Goal: Task Accomplishment & Management: Manage account settings

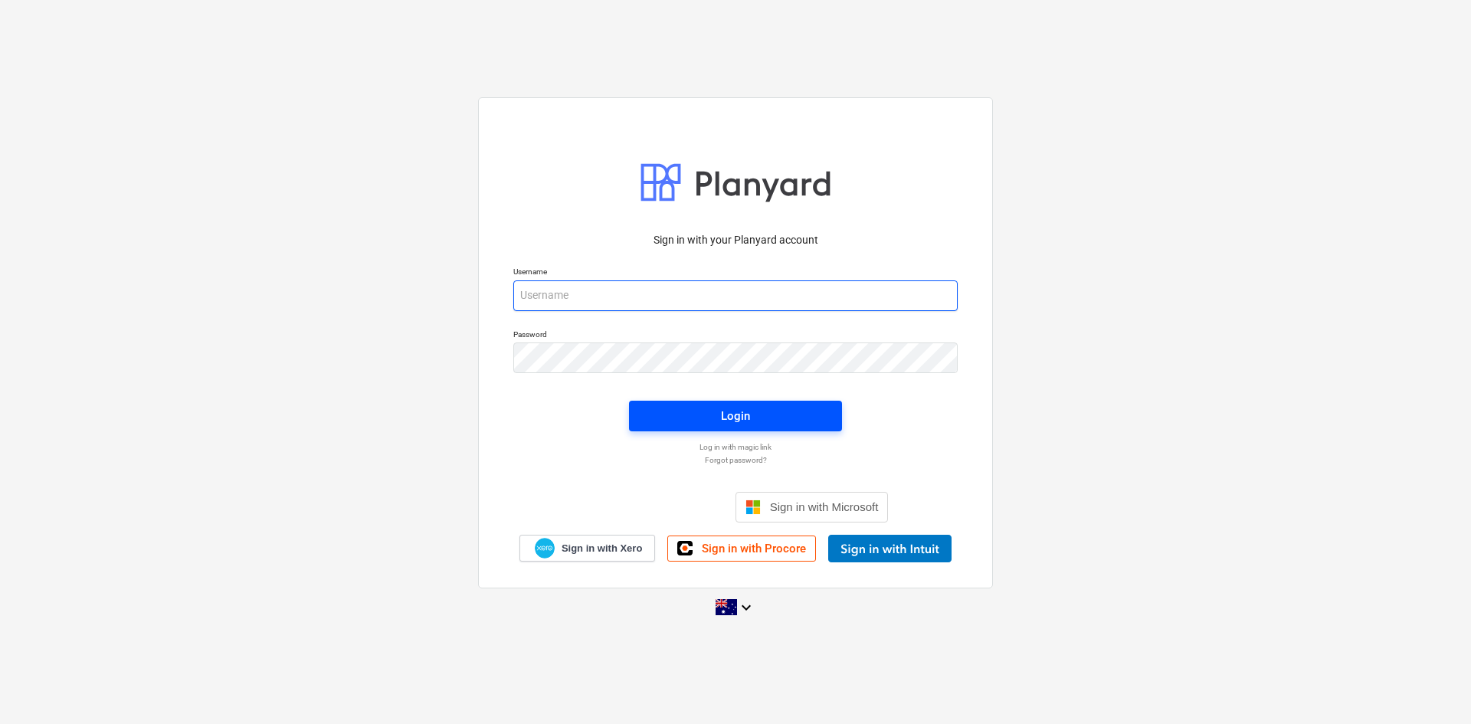
type input "[EMAIL_ADDRESS][DOMAIN_NAME]"
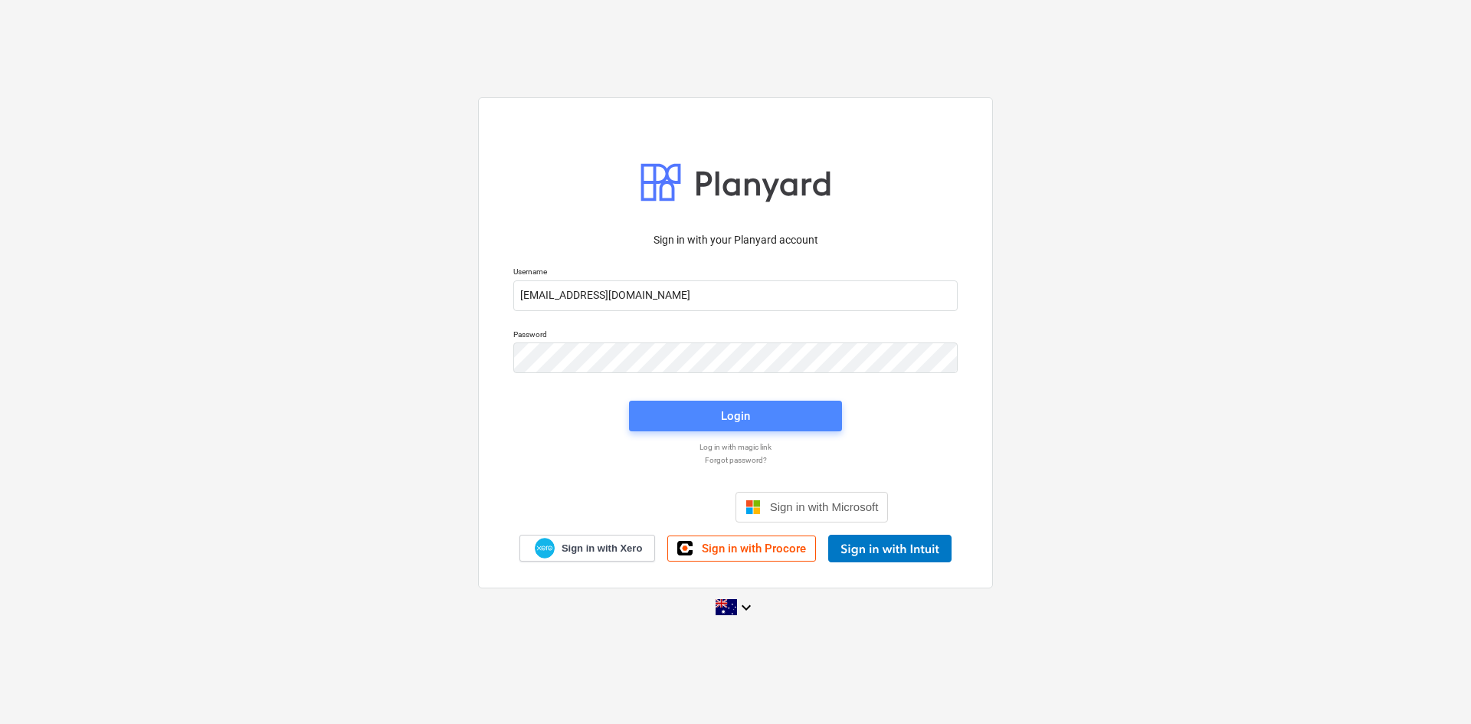
click at [686, 411] on span "Login" at bounding box center [735, 416] width 176 height 20
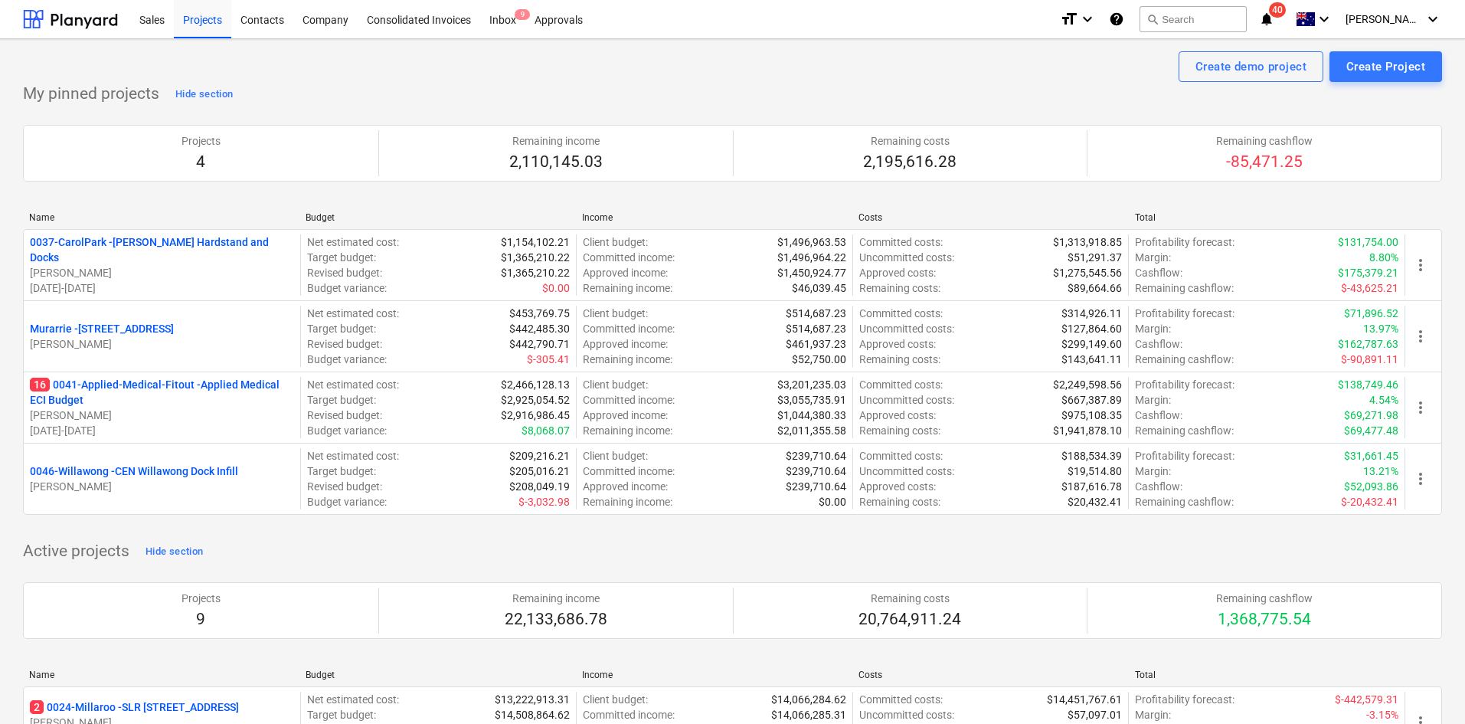
click at [744, 100] on div "My pinned projects Hide section Projects 4 Remaining income 2,110,145.03 Remain…" at bounding box center [732, 307] width 1419 height 451
click at [608, 108] on div "Projects 4 Remaining income 2,110,145.03 Remaining costs 2,195,616.28 Remaining…" at bounding box center [732, 152] width 1419 height 93
click at [1275, 13] on icon "notifications" at bounding box center [1266, 19] width 15 height 18
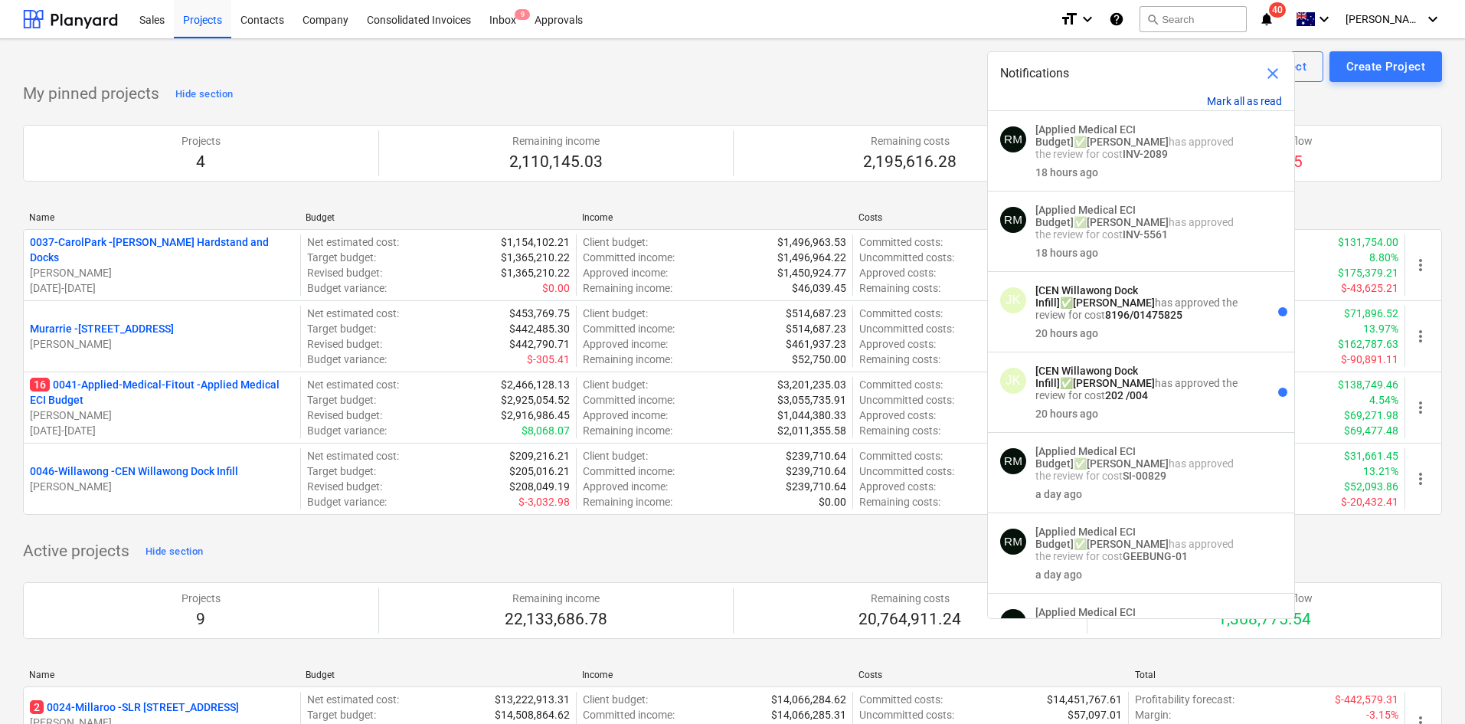
click at [1245, 98] on button "Mark all as read" at bounding box center [1244, 101] width 75 height 12
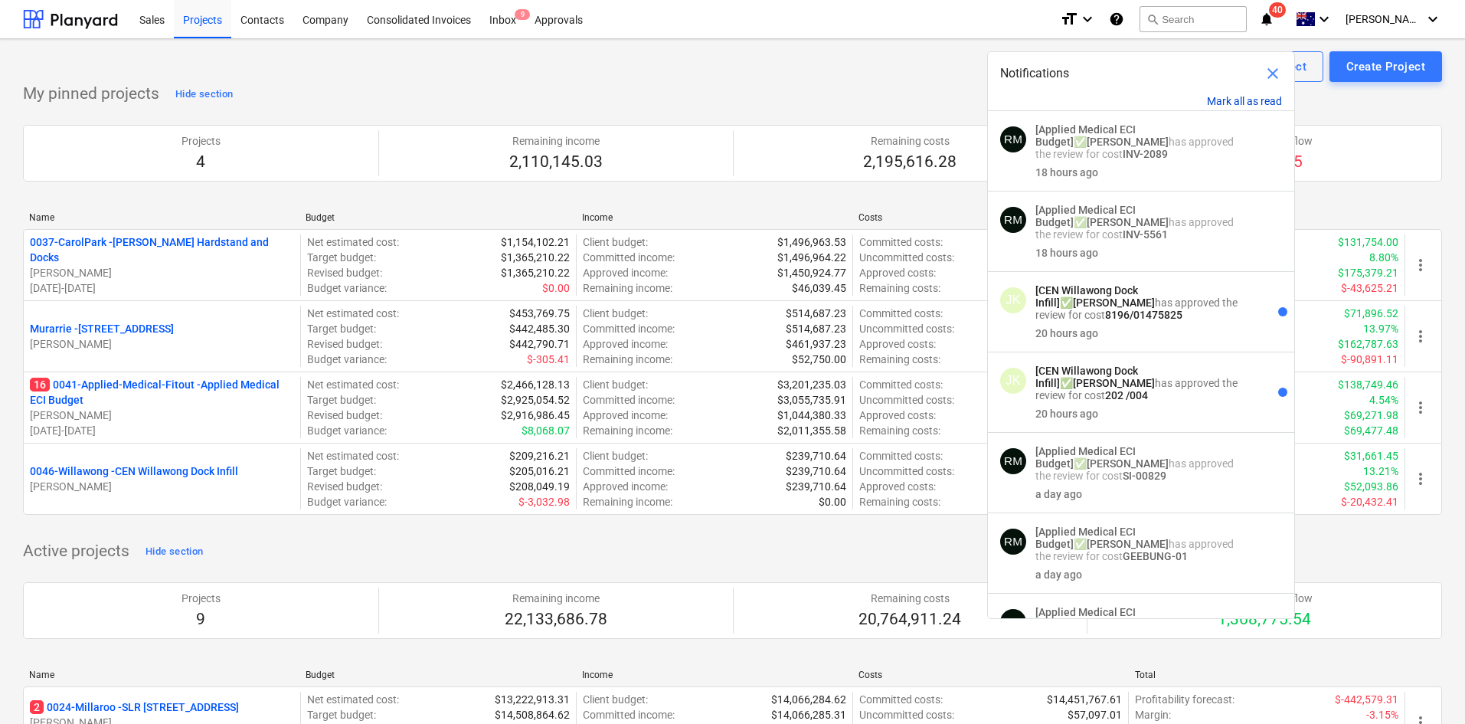
click at [1245, 98] on button "Mark all as read" at bounding box center [1244, 101] width 75 height 12
click at [1245, 97] on button "Mark all as read" at bounding box center [1244, 101] width 75 height 12
drag, startPoint x: 1274, startPoint y: 67, endPoint x: 787, endPoint y: 91, distance: 487.7
click at [1275, 67] on span "close" at bounding box center [1273, 73] width 18 height 18
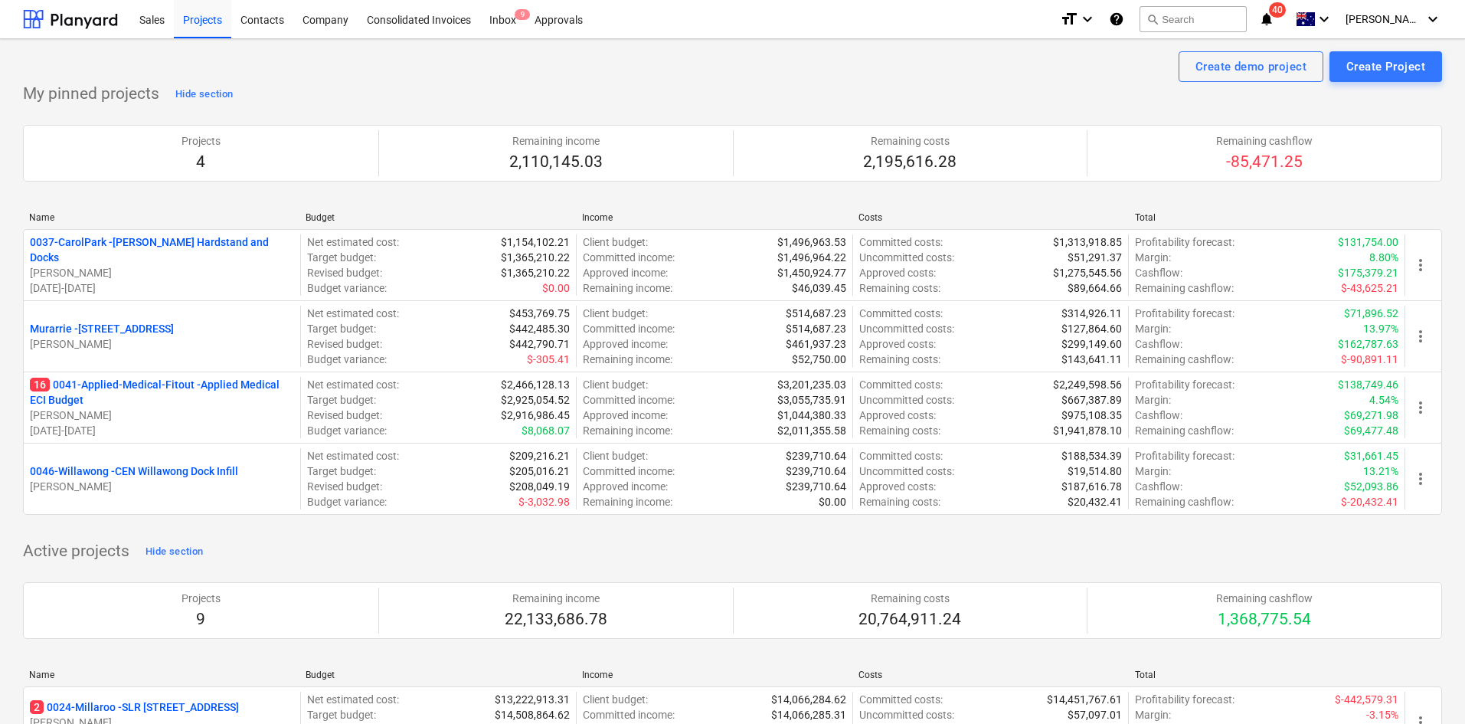
click at [688, 81] on div "Create demo project Create Project" at bounding box center [732, 66] width 1419 height 31
